Goal: Task Accomplishment & Management: Use online tool/utility

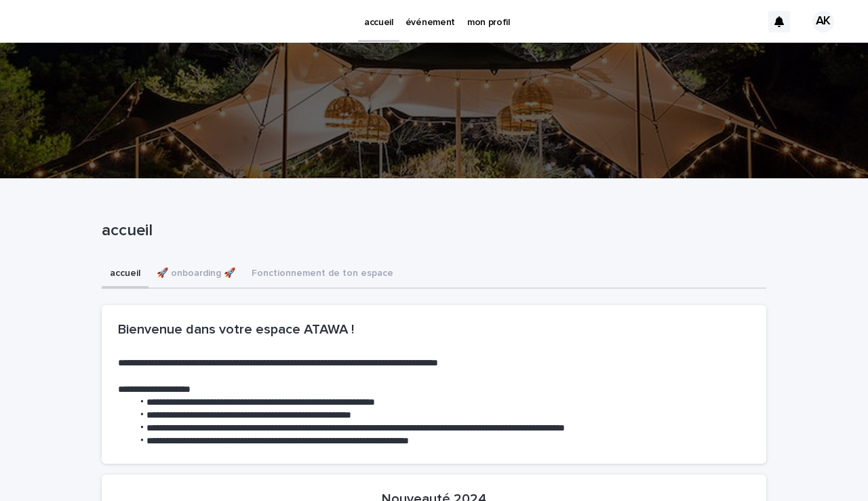
click at [426, 21] on p "événement" at bounding box center [429, 14] width 49 height 28
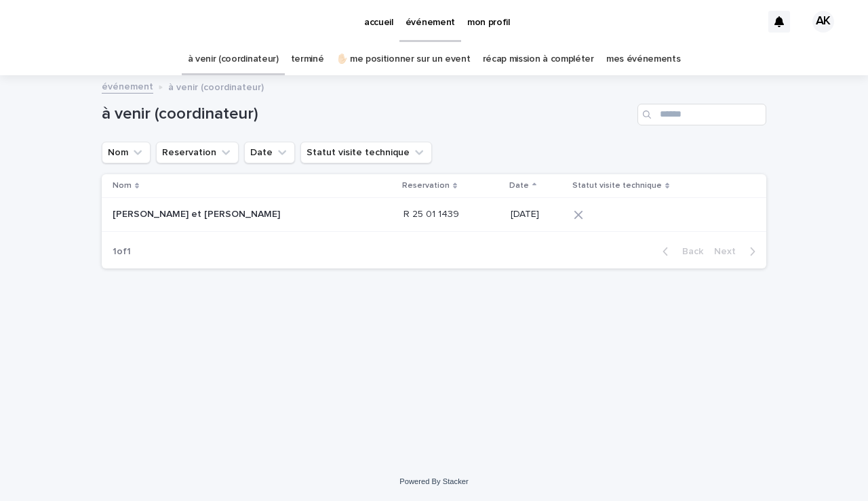
click at [378, 63] on link "✋🏻 me positionner sur un event" at bounding box center [403, 59] width 134 height 32
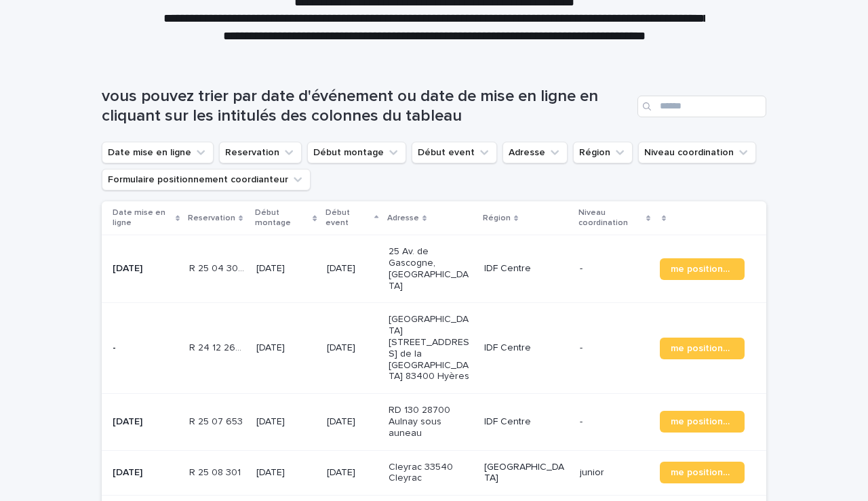
scroll to position [153, 0]
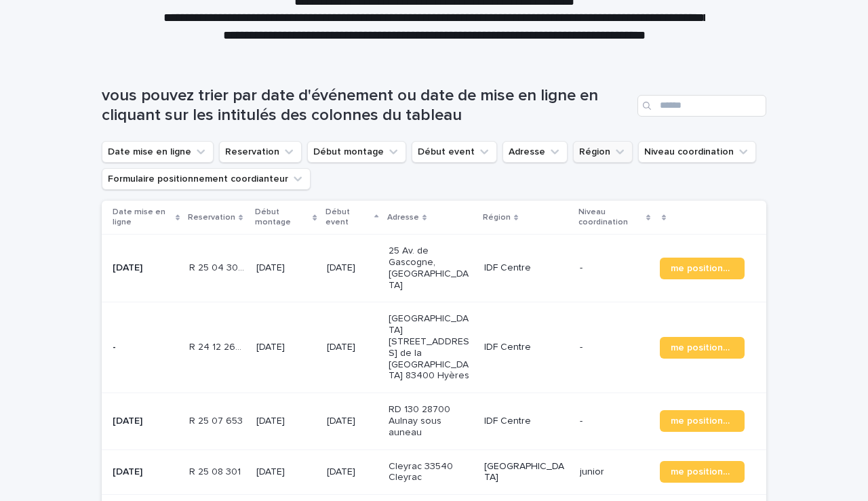
click at [613, 146] on icon "Région" at bounding box center [620, 152] width 14 height 14
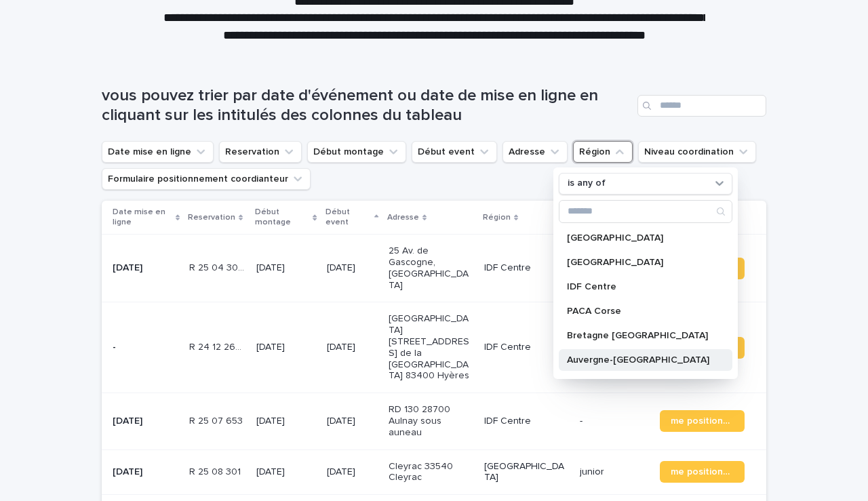
click at [598, 366] on div "Auvergne-[GEOGRAPHIC_DATA]" at bounding box center [646, 360] width 174 height 22
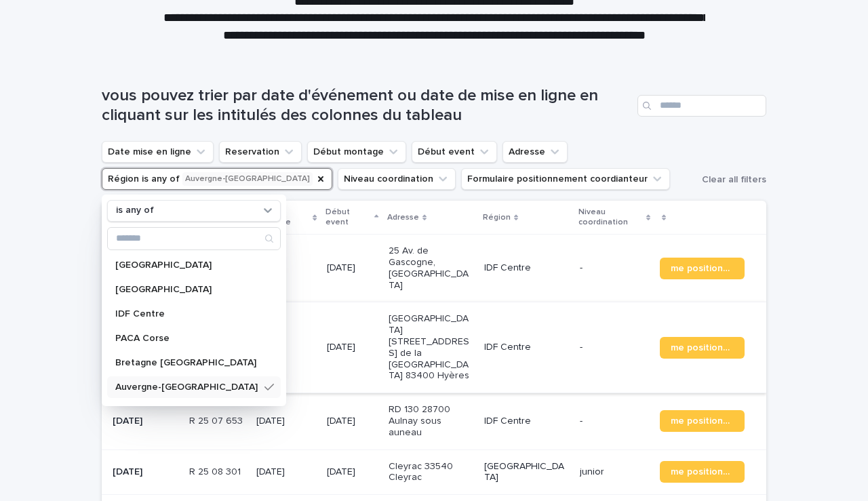
scroll to position [119, 0]
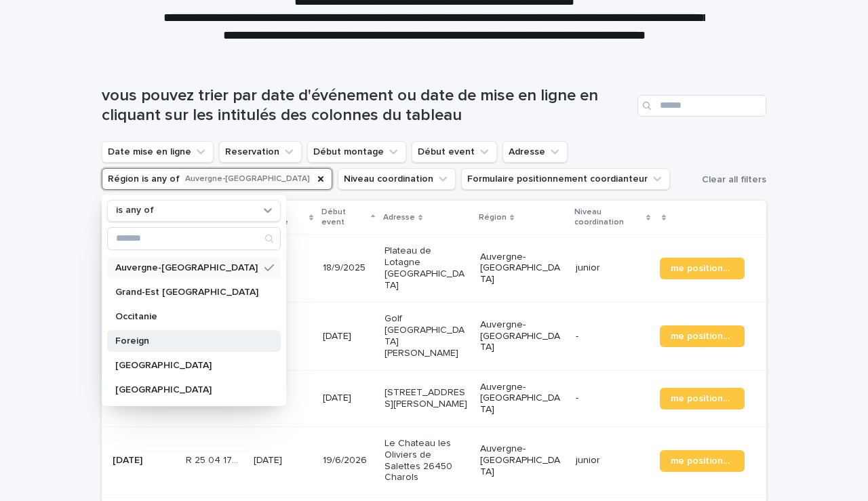
click at [132, 346] on div "Foreign" at bounding box center [194, 341] width 174 height 22
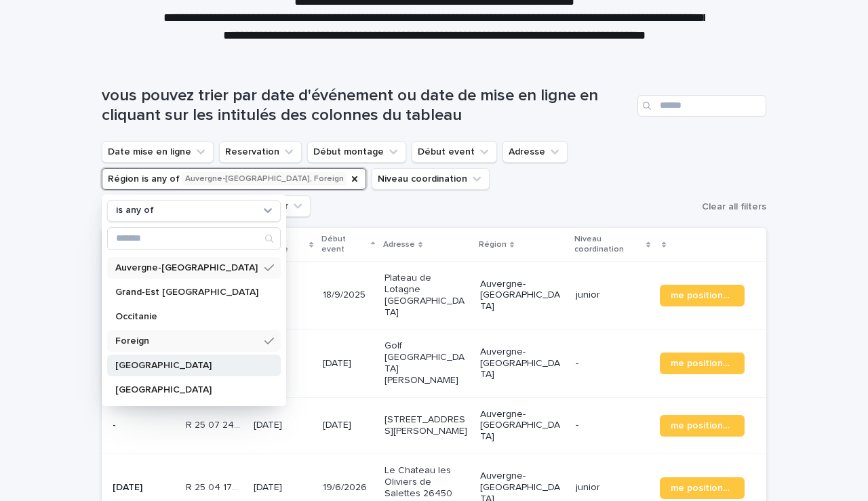
click at [133, 367] on p "[GEOGRAPHIC_DATA]" at bounding box center [187, 365] width 144 height 9
click at [43, 306] on div "Loading... Saving… Loading... Saving… vous pouvez trier par date d'événement ou…" at bounding box center [434, 416] width 868 height 714
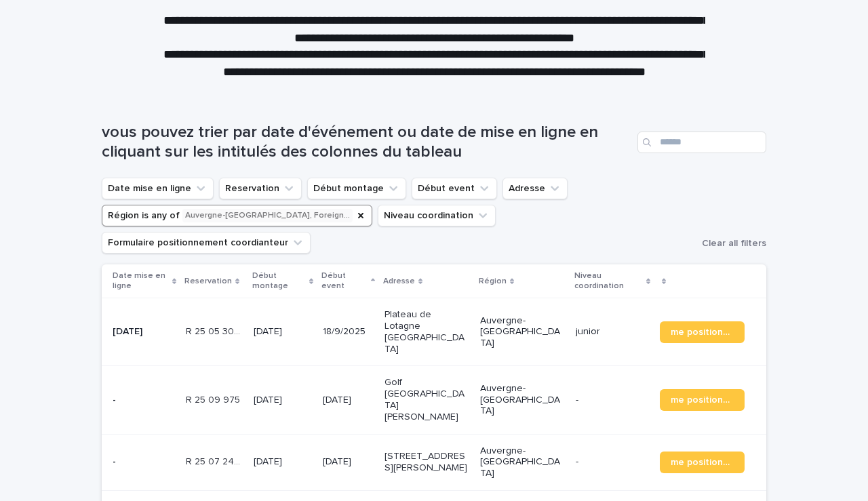
scroll to position [117, 0]
